Goal: Find specific page/section: Find specific page/section

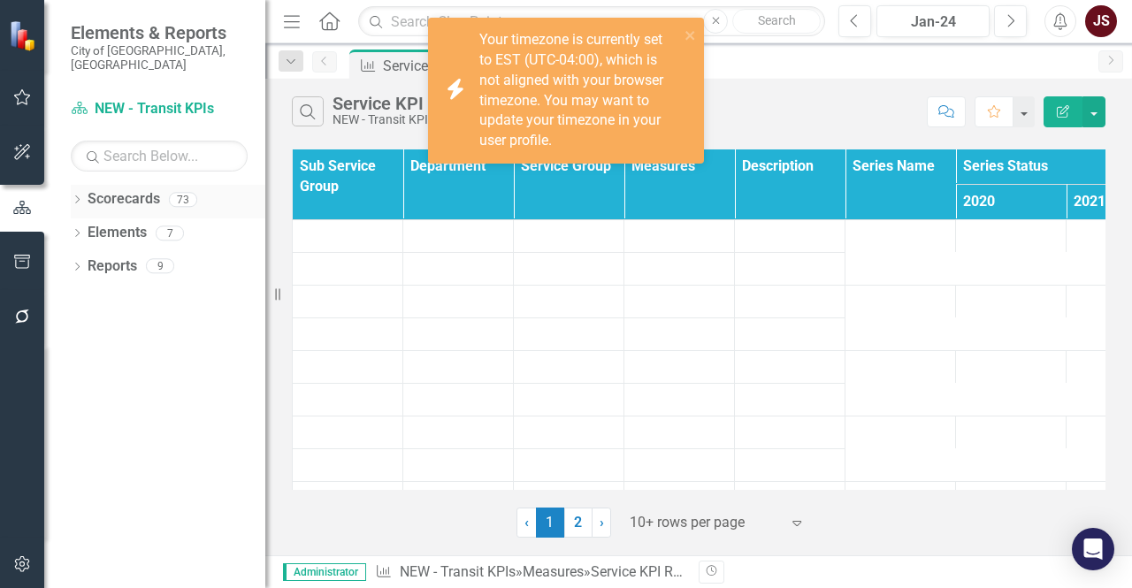
click at [78, 196] on icon "Dropdown" at bounding box center [77, 201] width 12 height 10
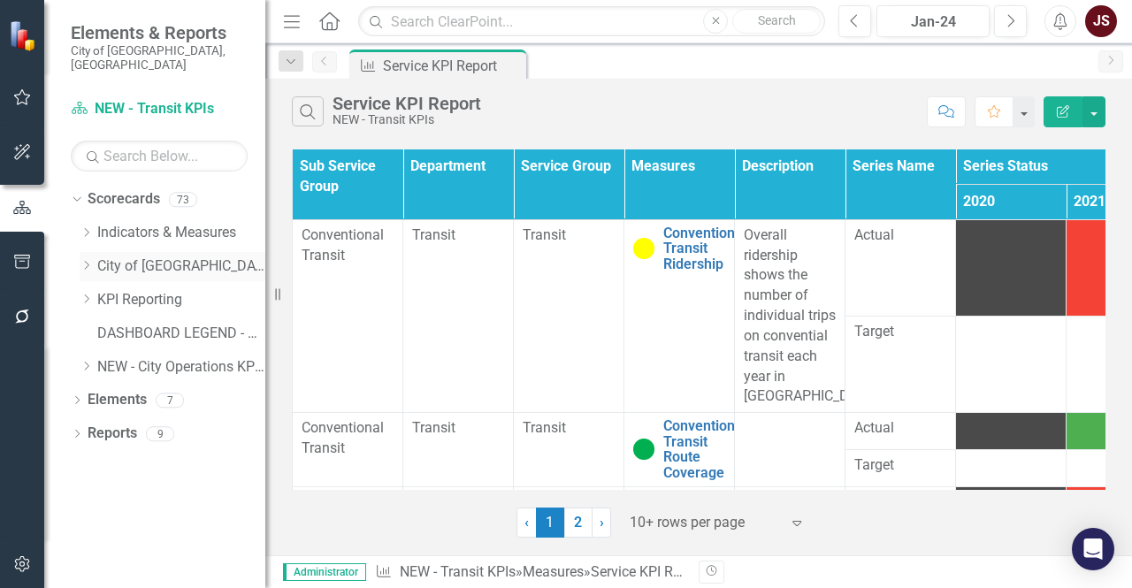
click at [83, 260] on icon "Dropdown" at bounding box center [86, 265] width 13 height 11
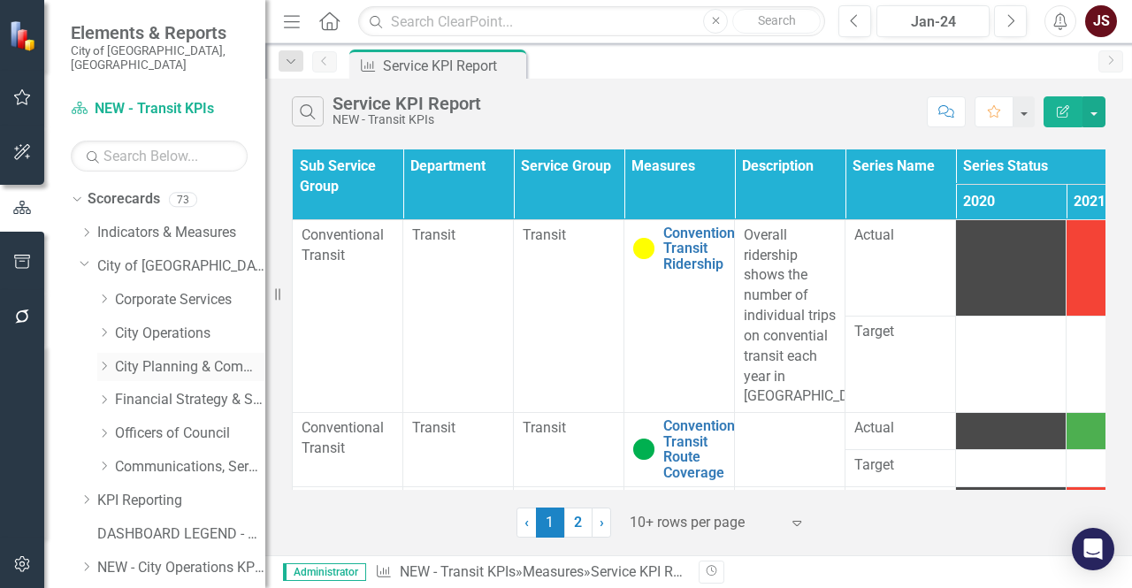
click at [102, 359] on div "Dropdown" at bounding box center [103, 366] width 13 height 15
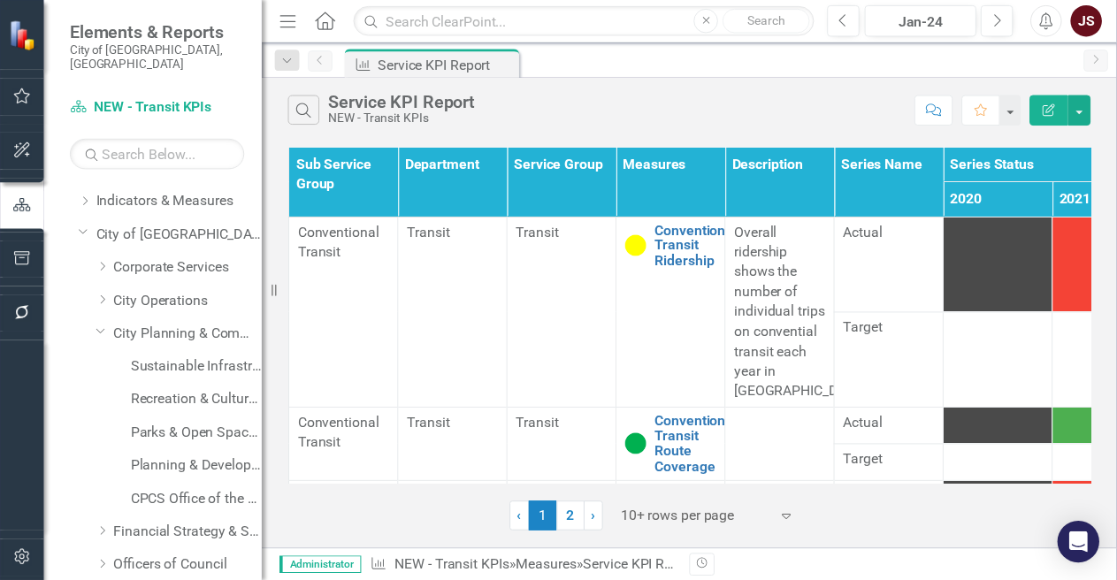
scroll to position [28, 0]
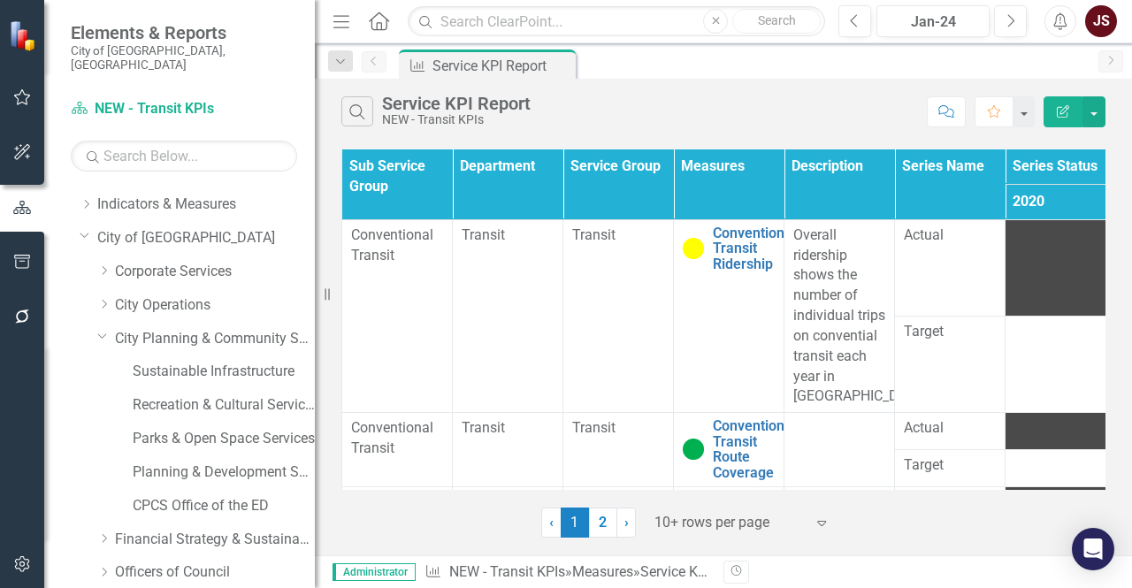
drag, startPoint x: 272, startPoint y: 292, endPoint x: 315, endPoint y: 291, distance: 42.5
click at [315, 291] on div "Resize" at bounding box center [322, 294] width 14 height 588
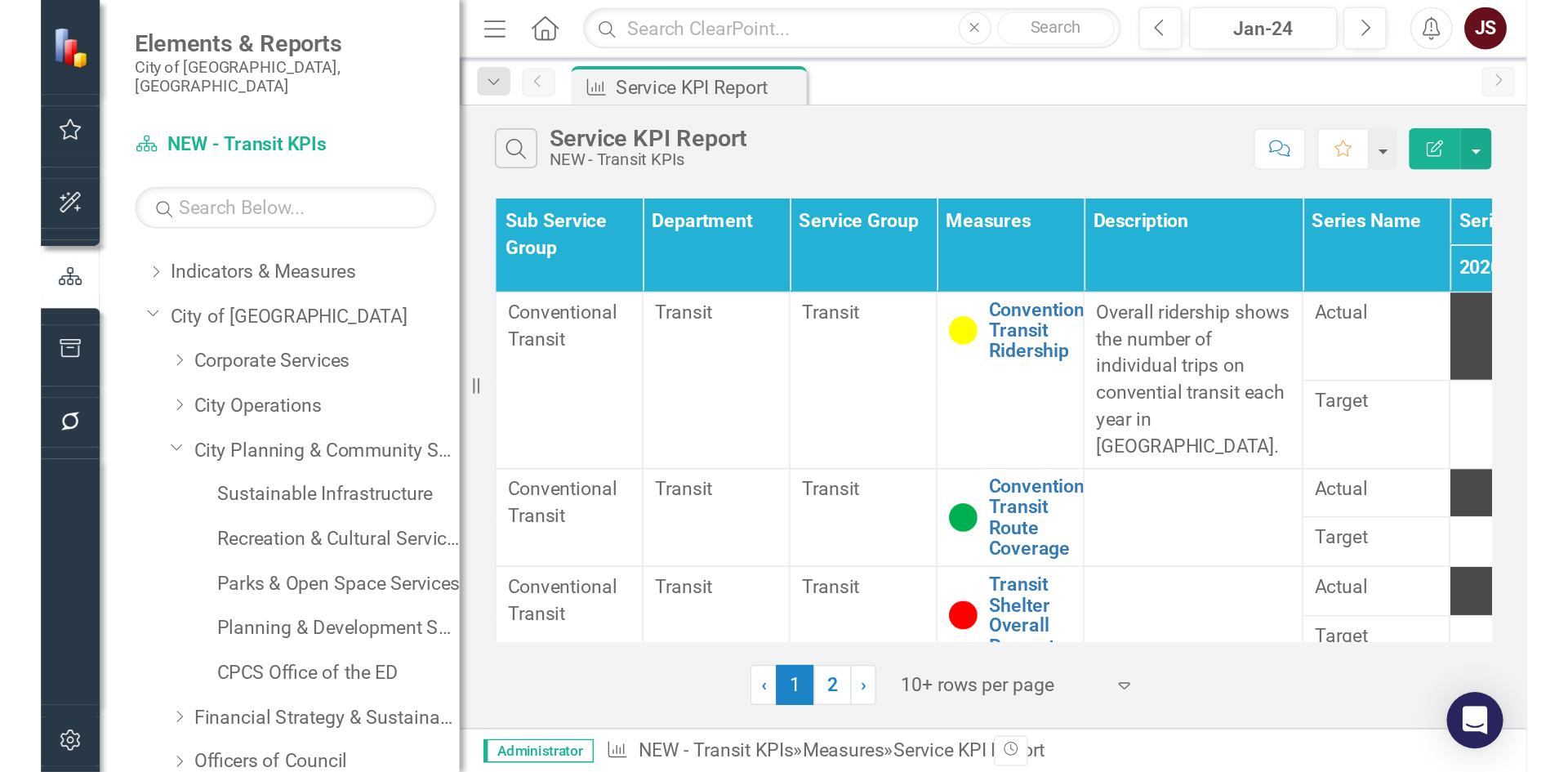
scroll to position [0, 0]
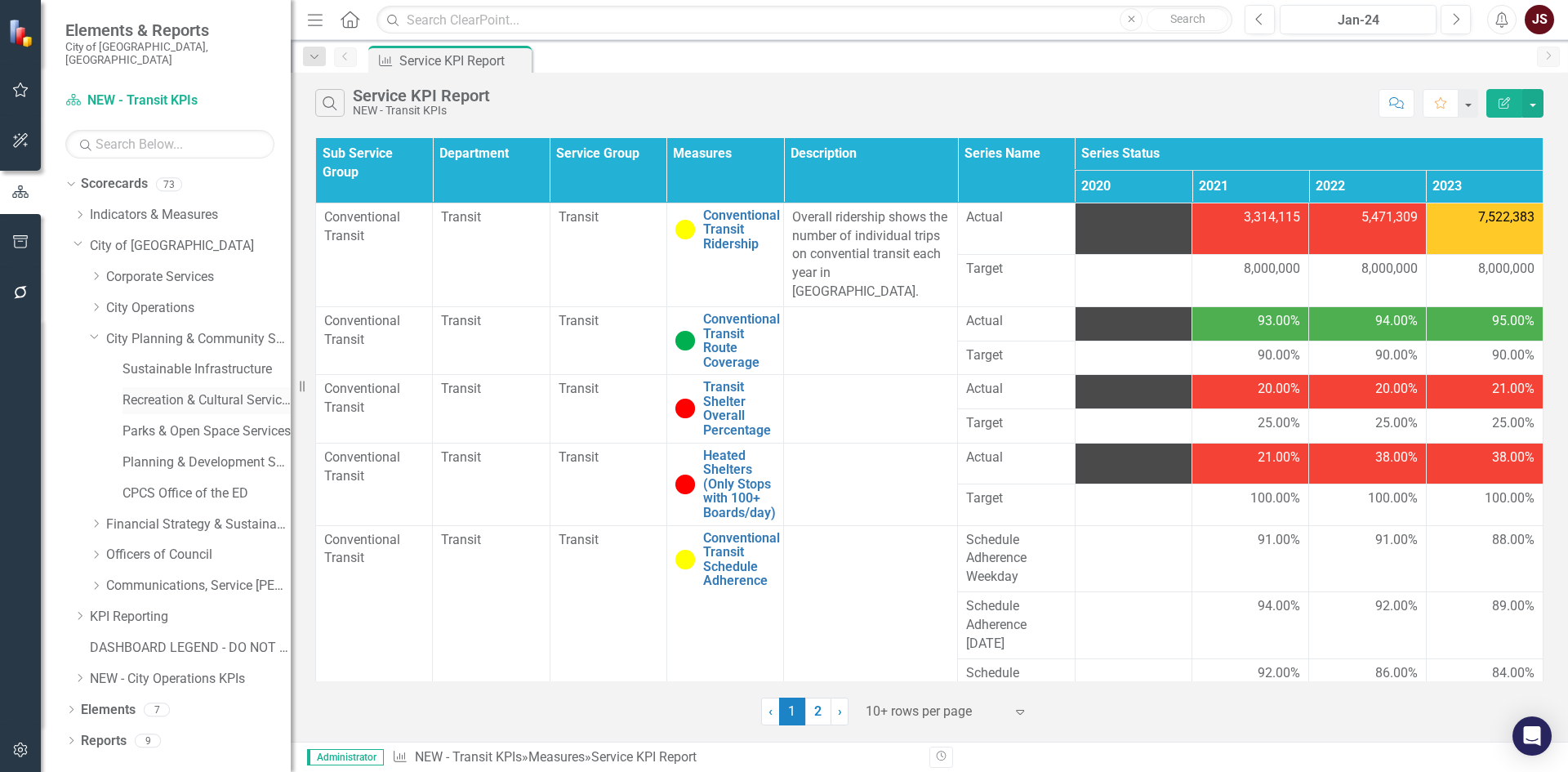
click at [184, 393] on link "Recreation & Cultural Services" at bounding box center [207, 401] width 168 height 18
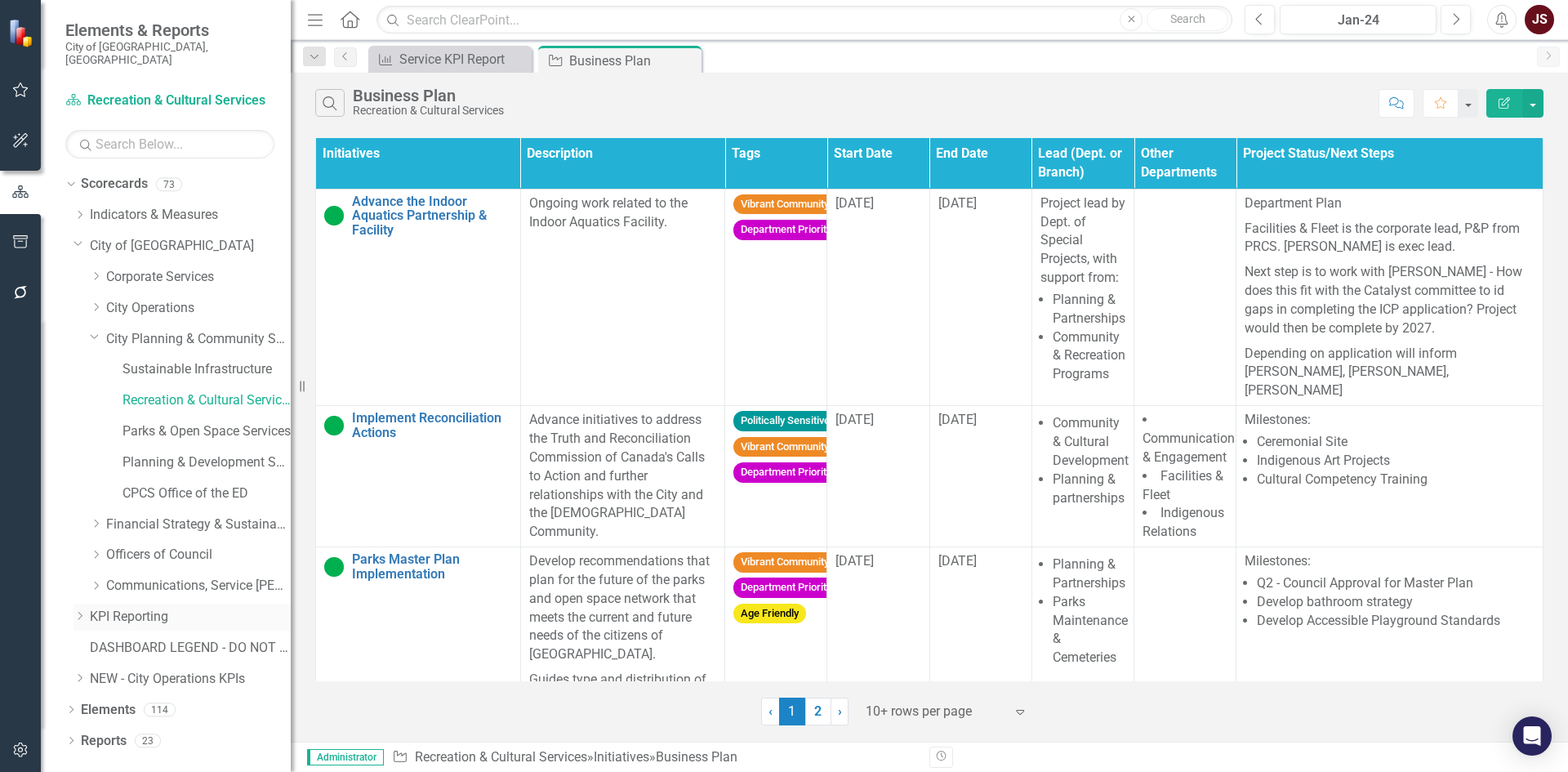
click at [77, 542] on icon "Dropdown" at bounding box center [79, 616] width 12 height 10
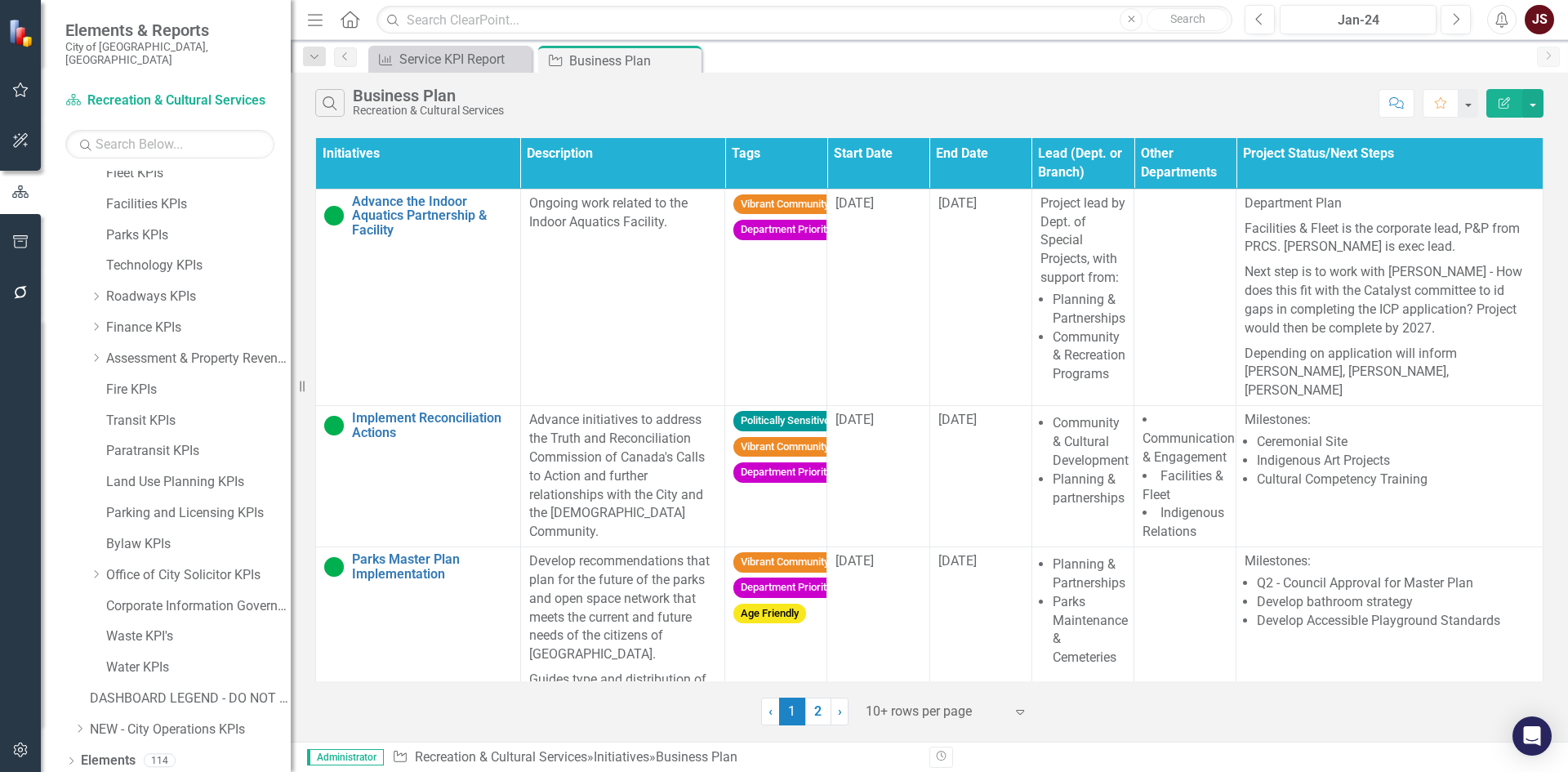
scroll to position [529, 0]
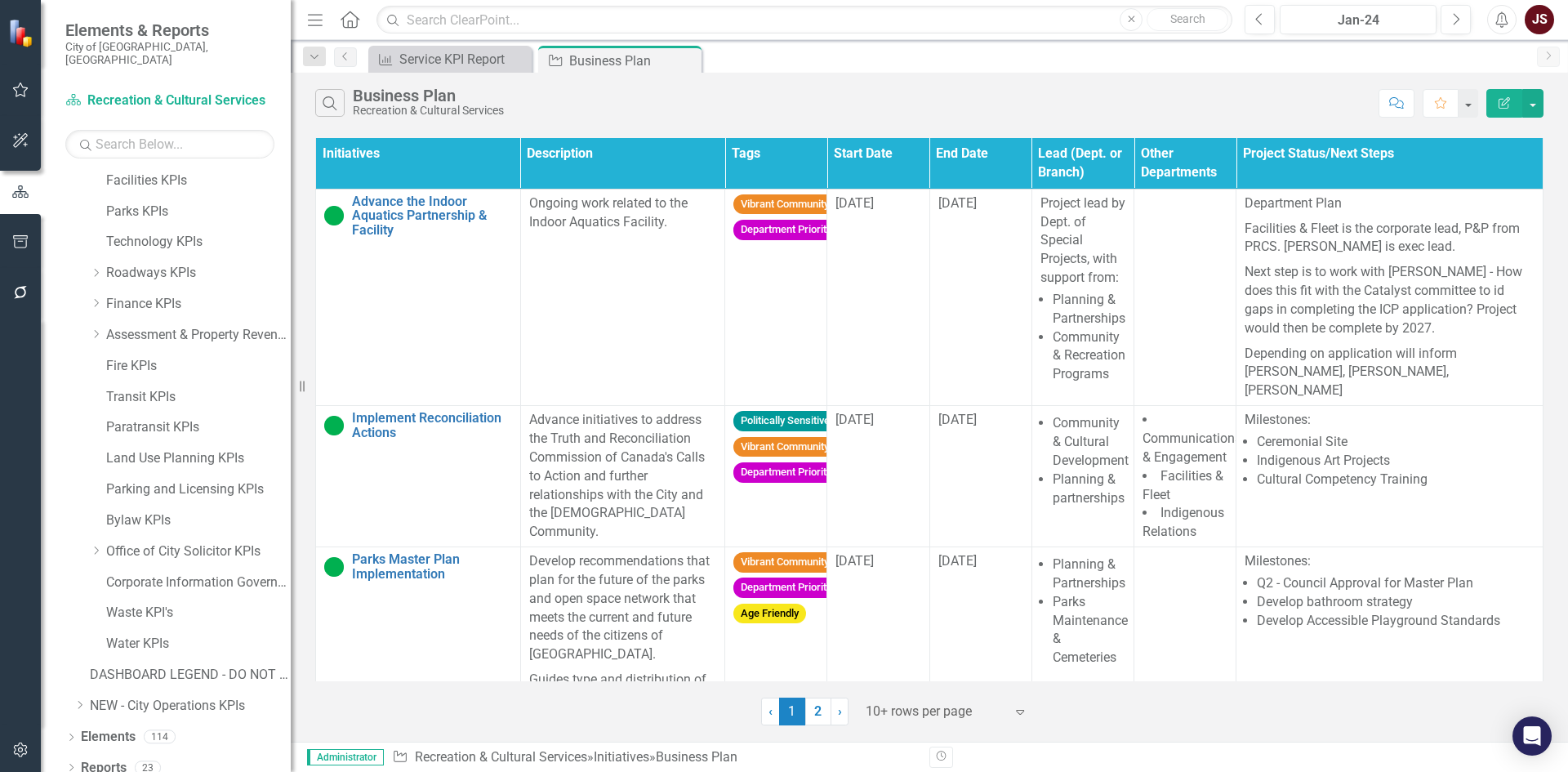
click at [71, 542] on div "Dropdown Scorecards 73 Dropdown Indicators & Measures Economic Prosperity Envir…" at bounding box center [178, 183] width 225 height 1082
click at [77, 542] on icon "Dropdown" at bounding box center [79, 705] width 12 height 10
click at [169, 542] on link "NEW - Transit KPIs" at bounding box center [198, 737] width 185 height 18
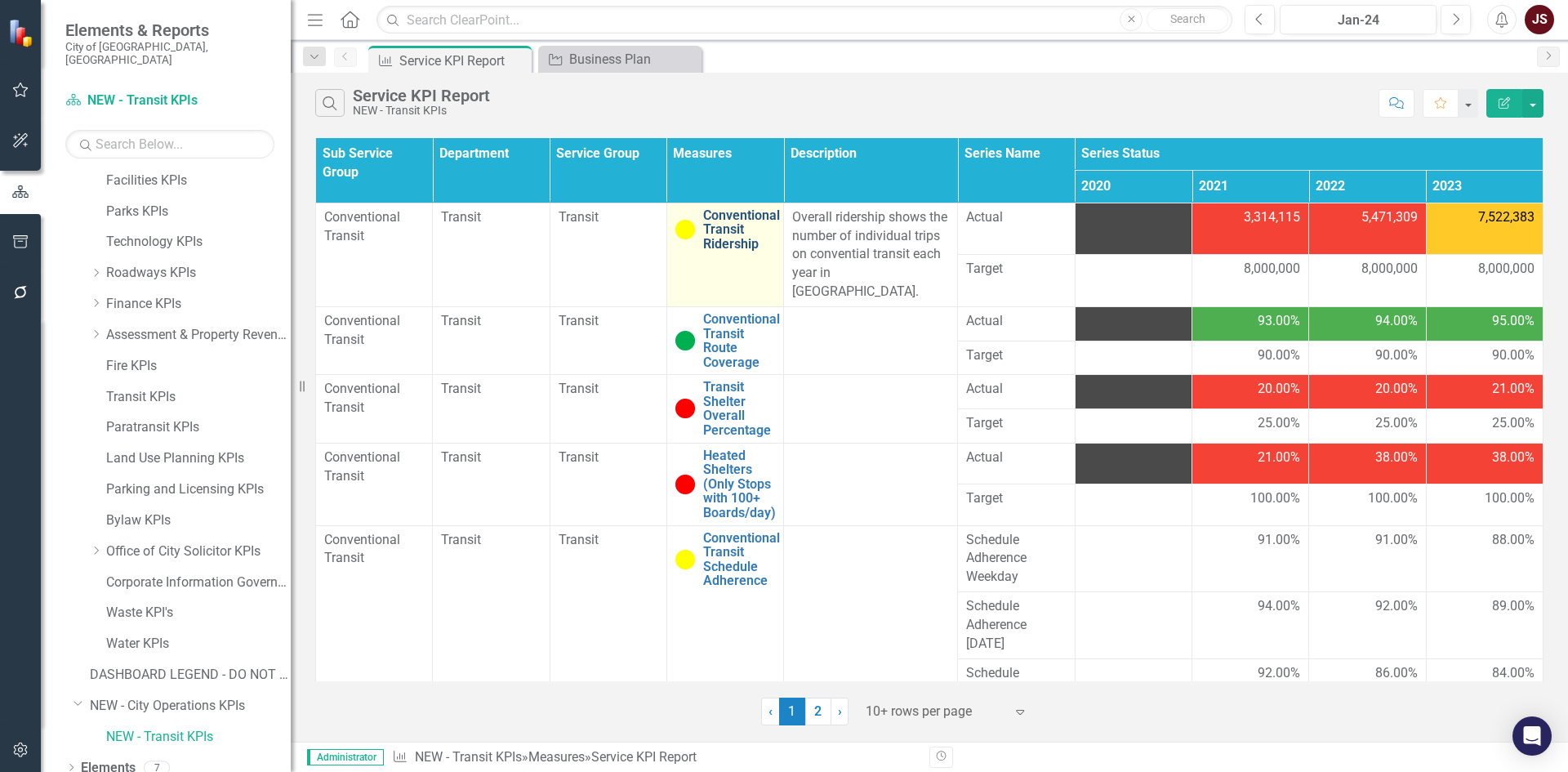
click at [738, 221] on link "Conventional Transit Ridership" at bounding box center [741, 230] width 77 height 43
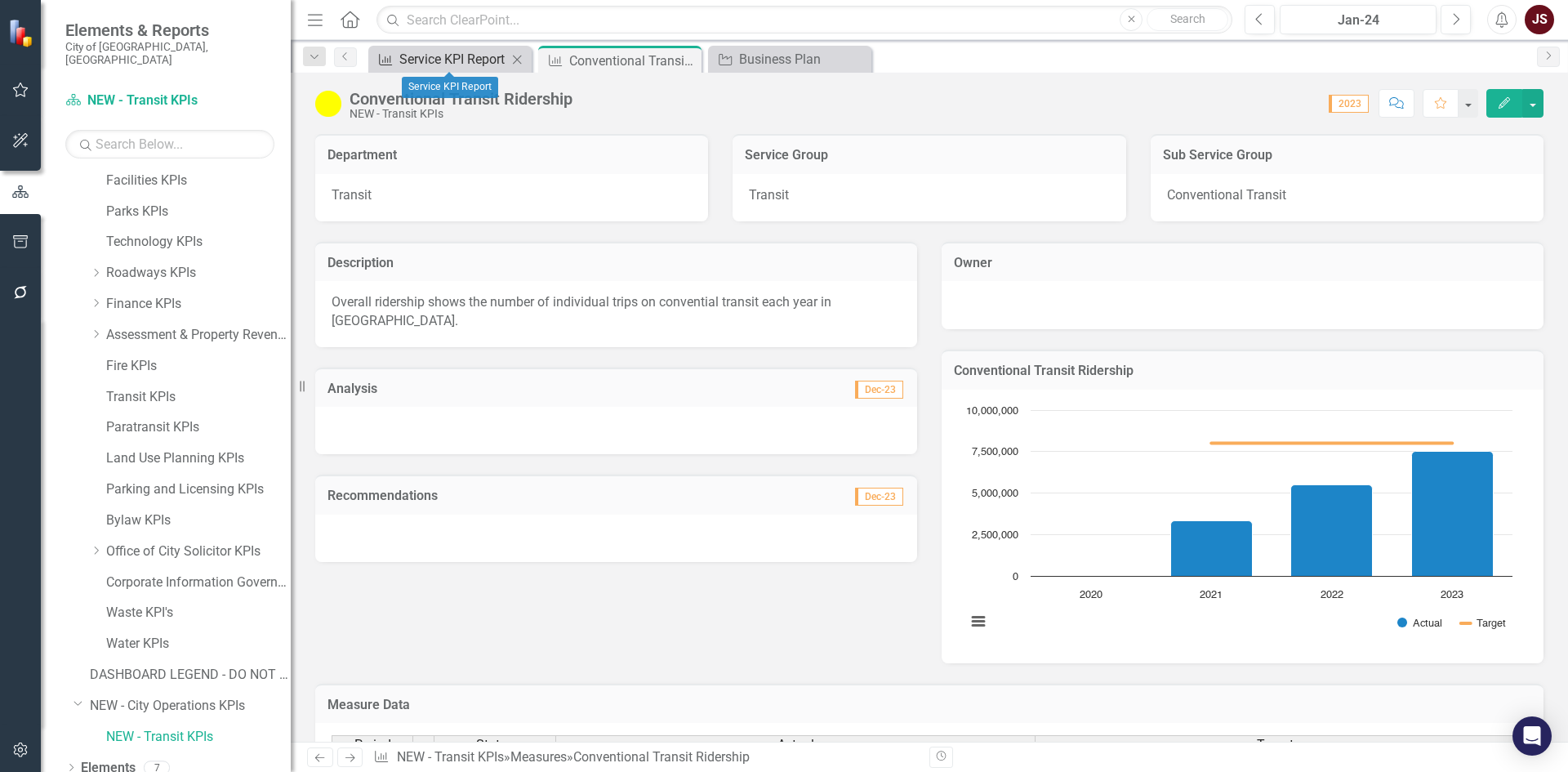
click at [475, 57] on div "Service KPI Report" at bounding box center [453, 59] width 108 height 20
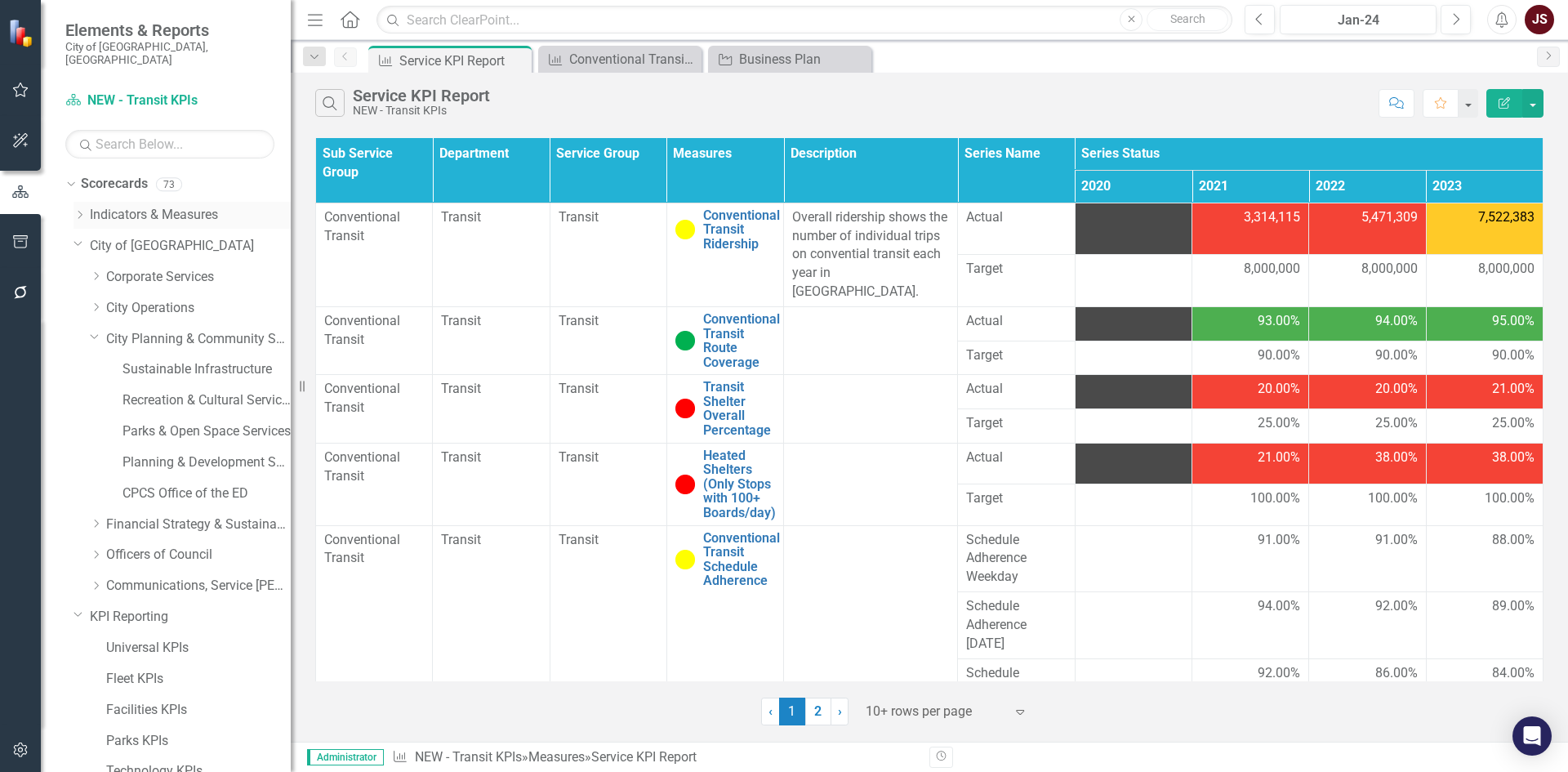
click at [76, 210] on icon "Dropdown" at bounding box center [79, 214] width 12 height 10
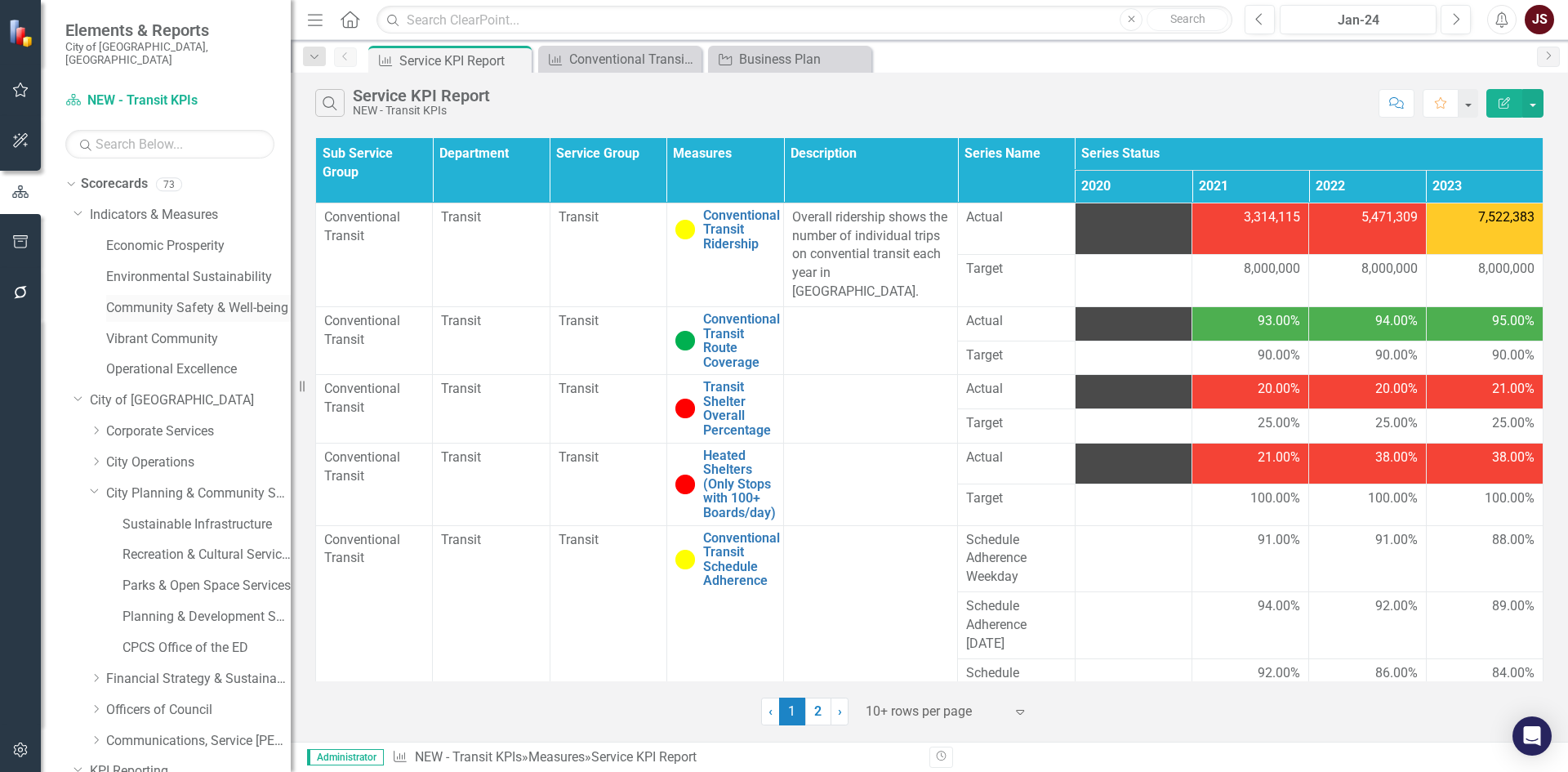
click at [124, 295] on div "Community Safety & Well-being" at bounding box center [198, 308] width 185 height 27
click at [186, 299] on link "Community Safety & Well-being" at bounding box center [198, 308] width 185 height 18
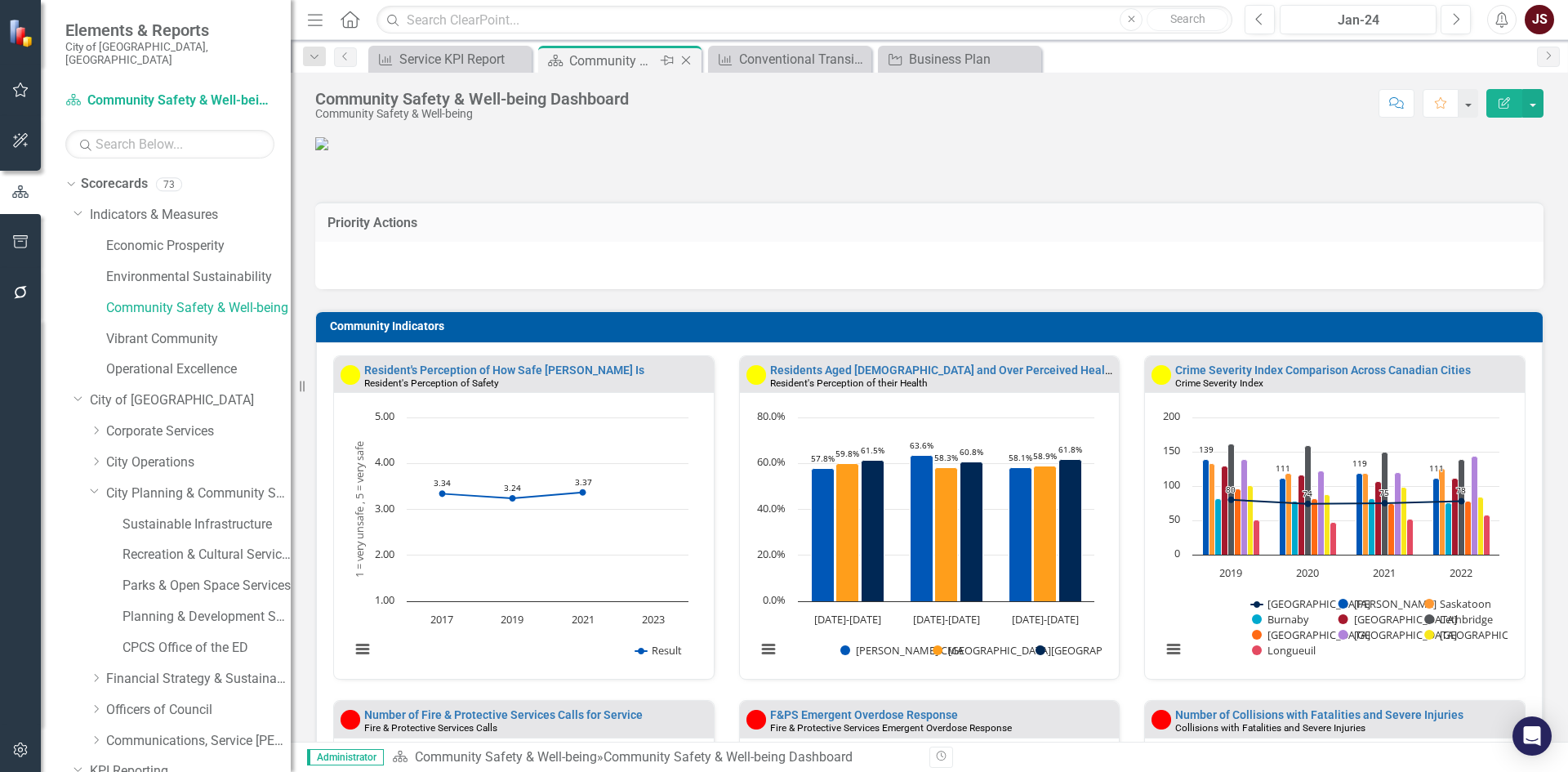
click at [683, 53] on div "Close" at bounding box center [687, 61] width 20 height 20
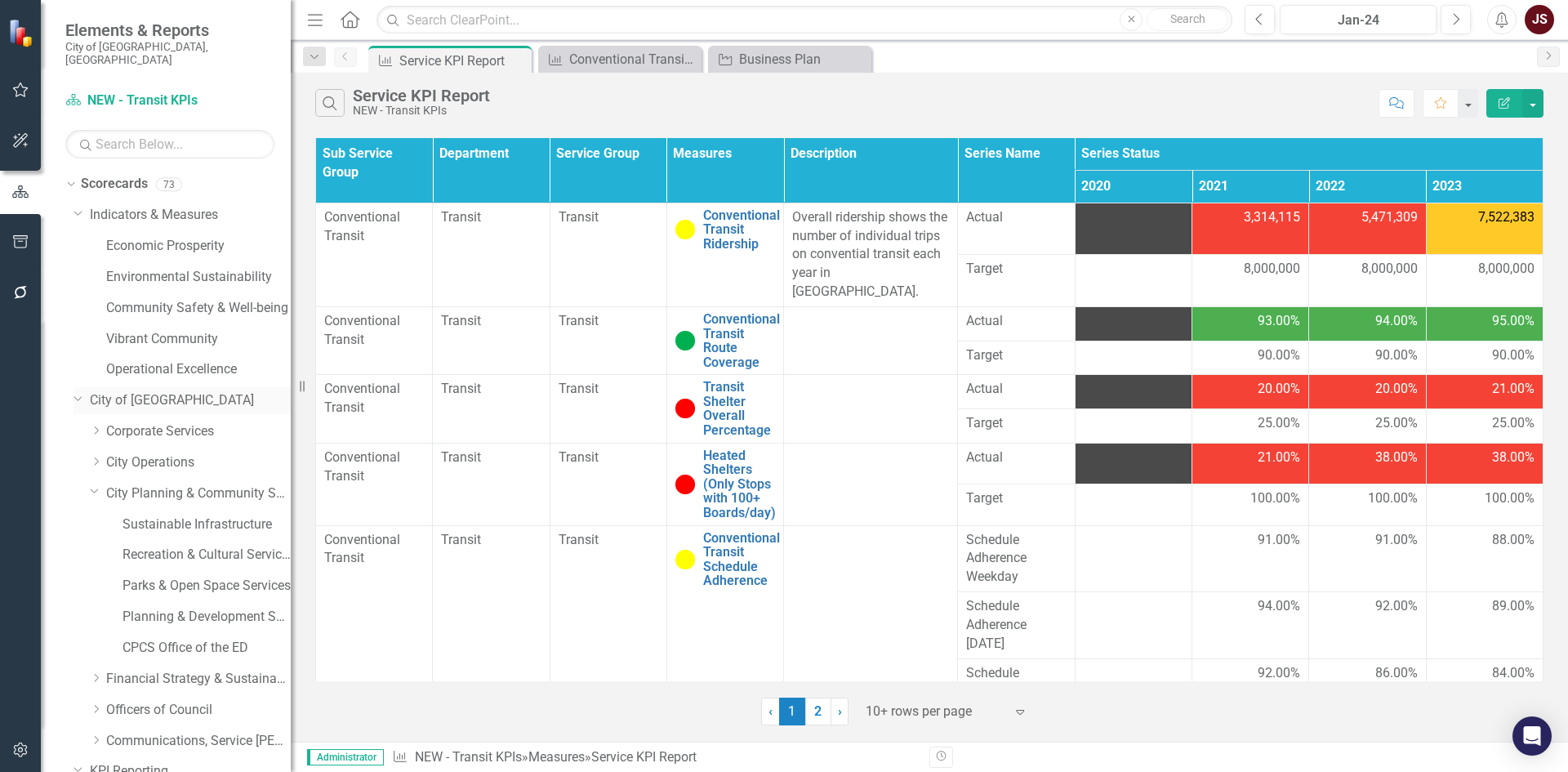
click at [74, 392] on icon "Dropdown" at bounding box center [78, 397] width 10 height 12
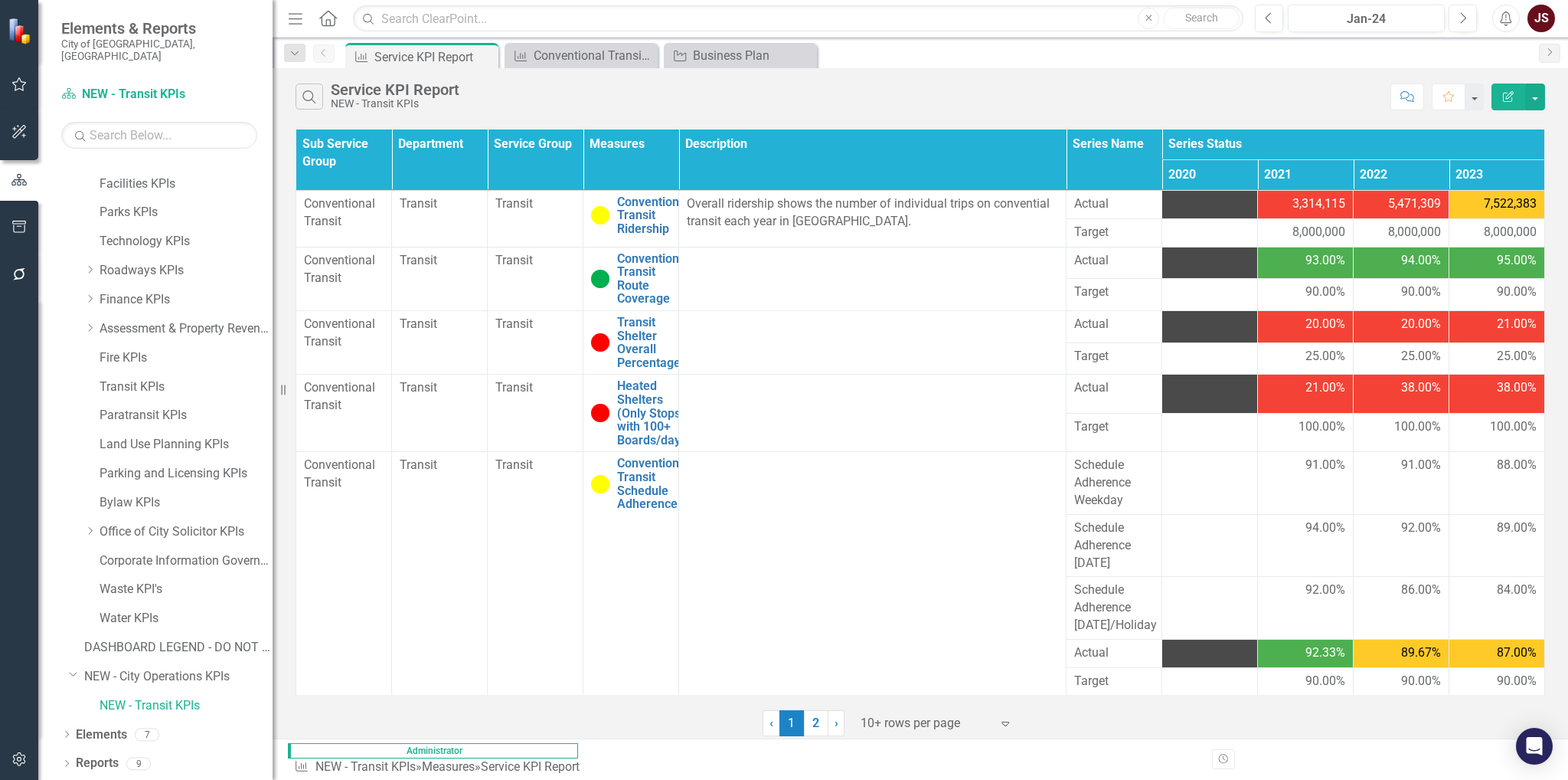
scroll to position [295, 0]
